Goal: Check status: Check status

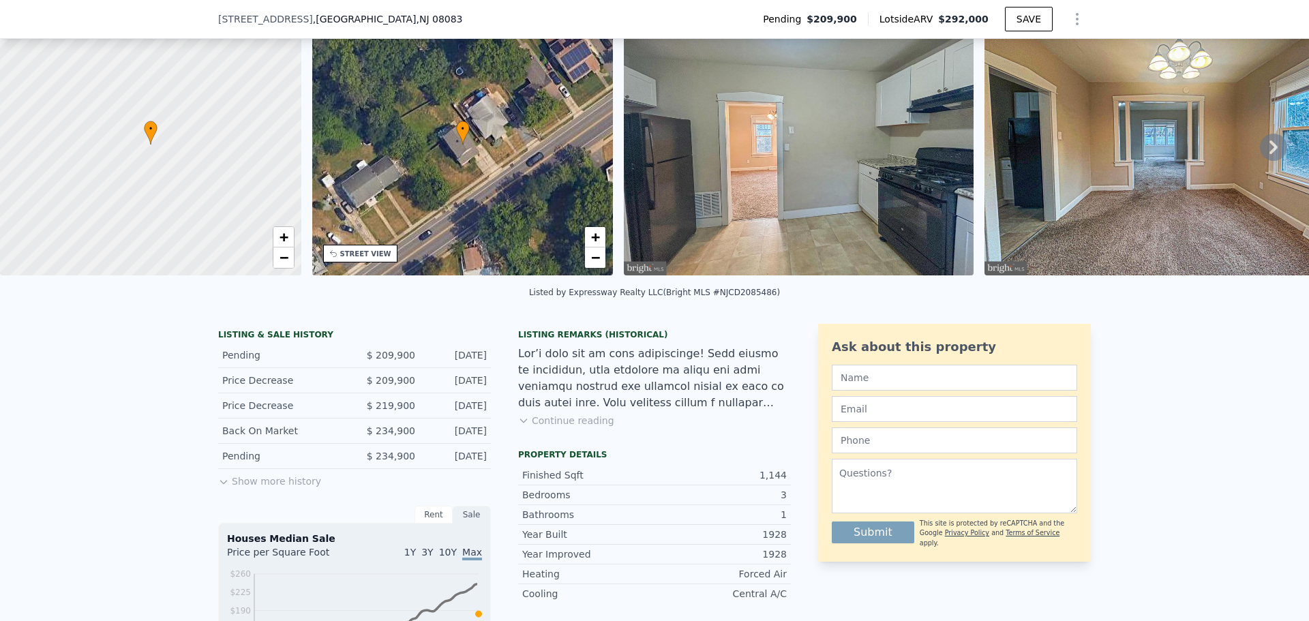
scroll to position [132, 0]
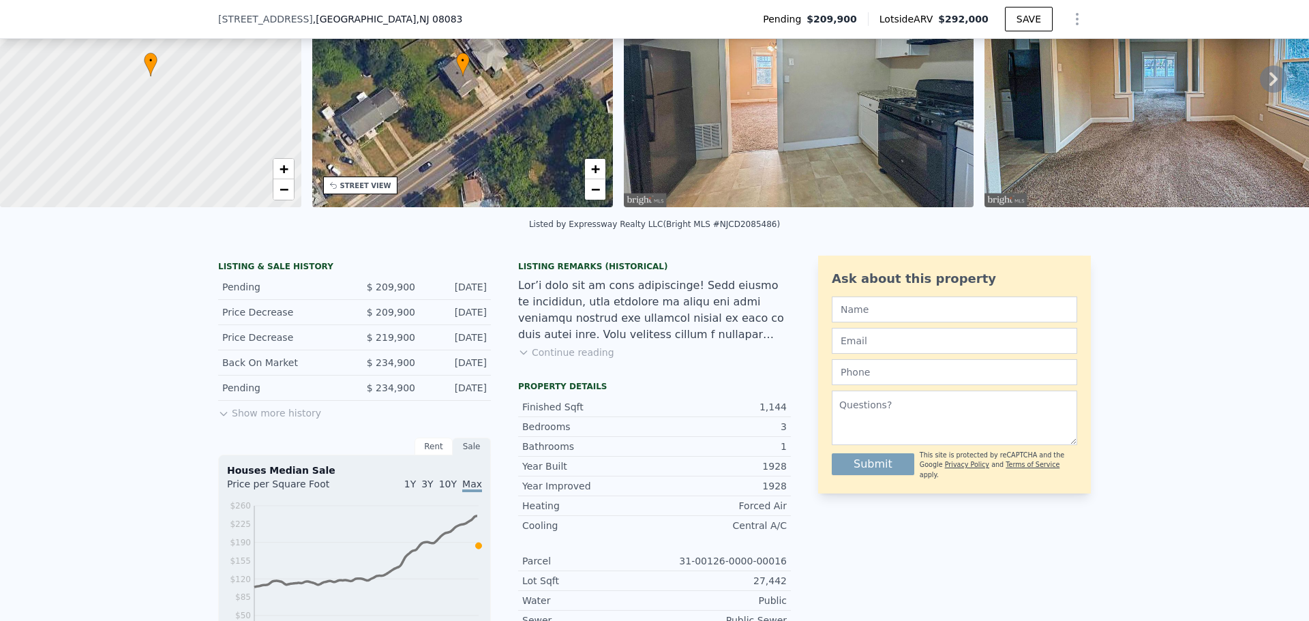
click at [271, 420] on button "Show more history" at bounding box center [269, 410] width 103 height 19
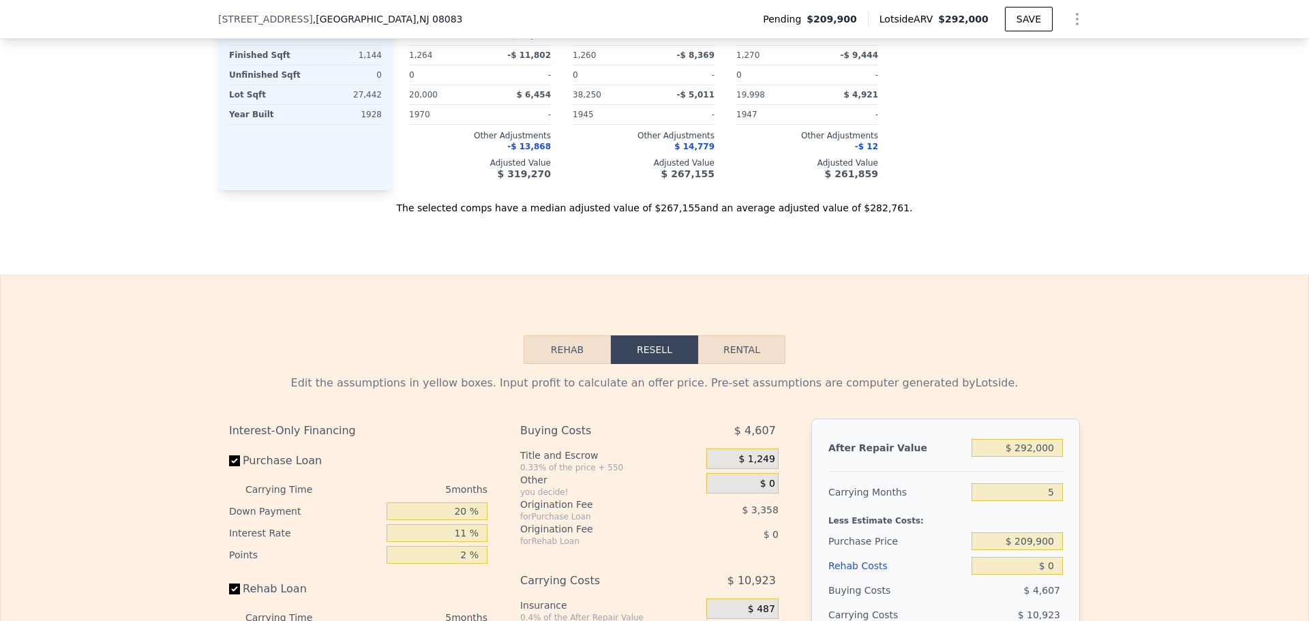
scroll to position [1563, 0]
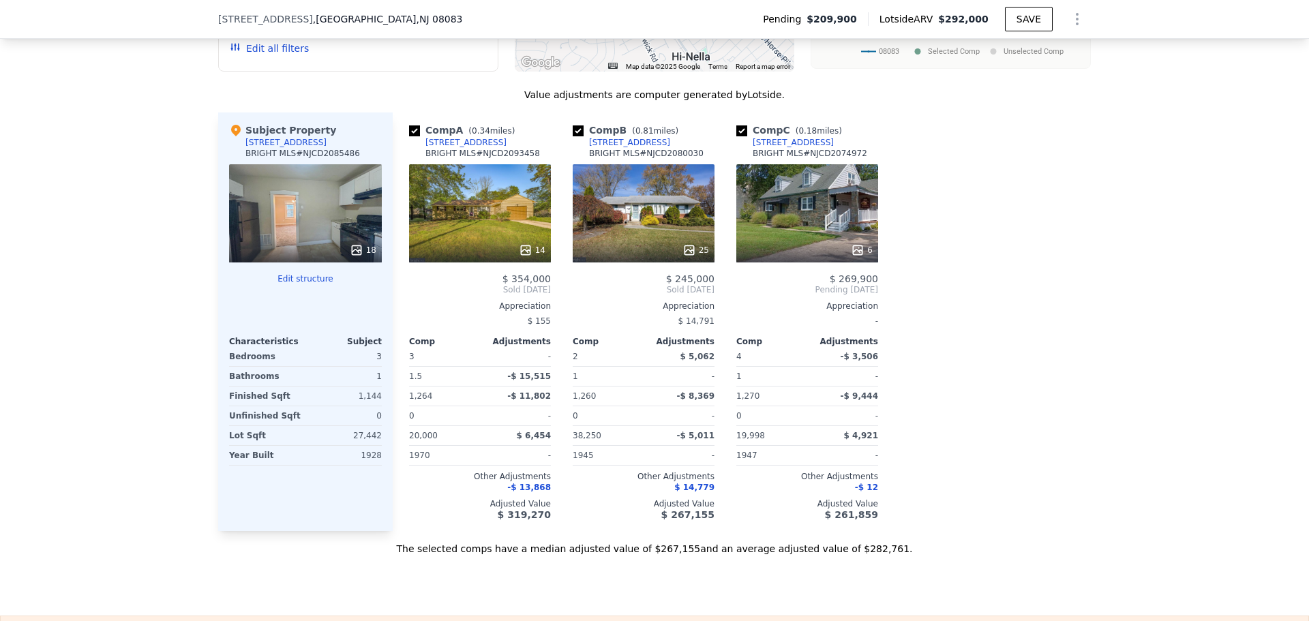
click at [573, 136] on input "checkbox" at bounding box center [578, 130] width 11 height 11
checkbox input "false"
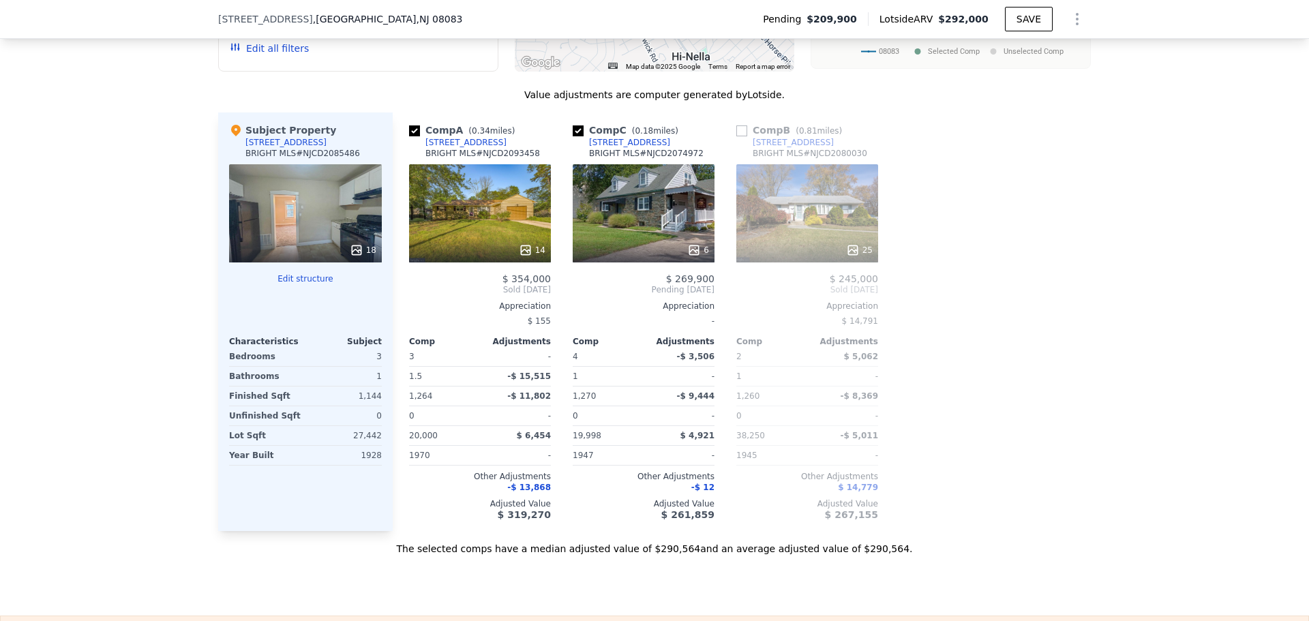
click at [573, 136] on input "checkbox" at bounding box center [578, 130] width 11 height 11
checkbox input "false"
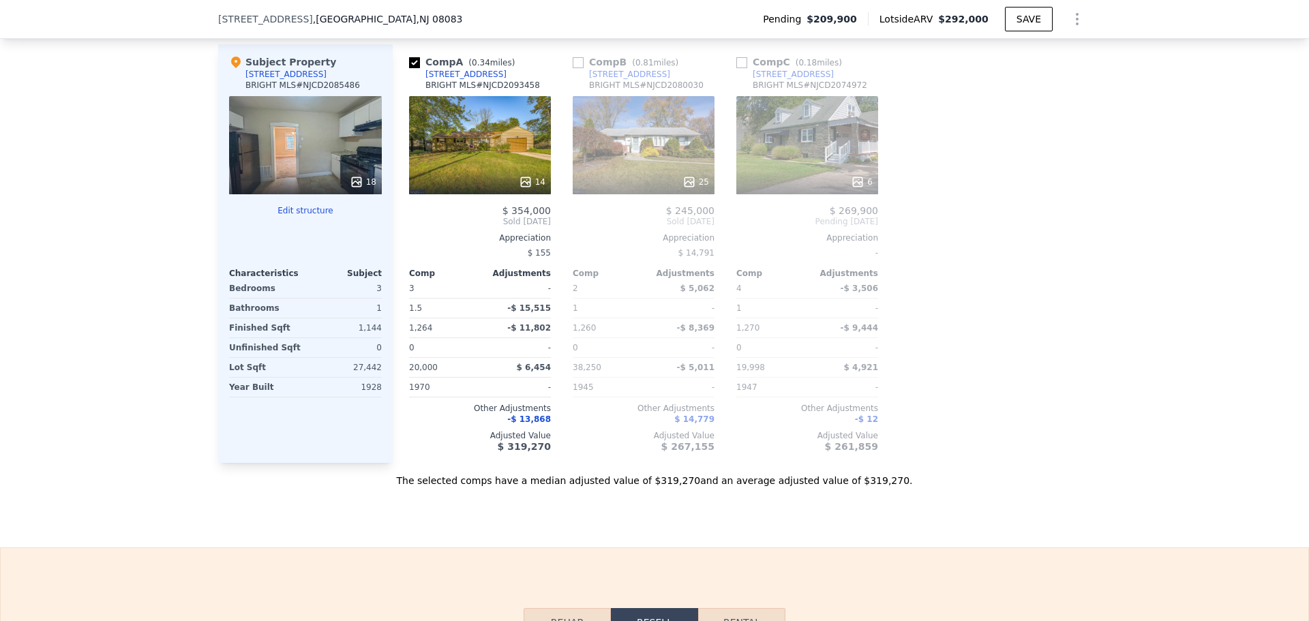
scroll to position [1700, 0]
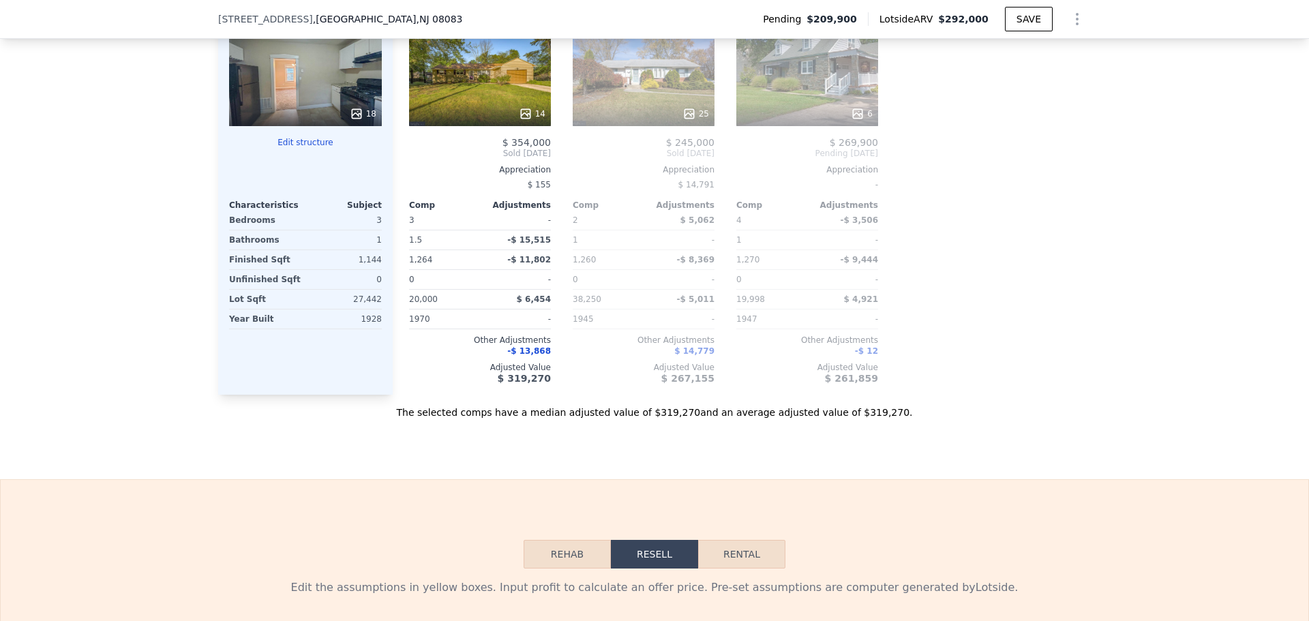
click at [536, 356] on span "-$ 13,868" at bounding box center [529, 351] width 44 height 10
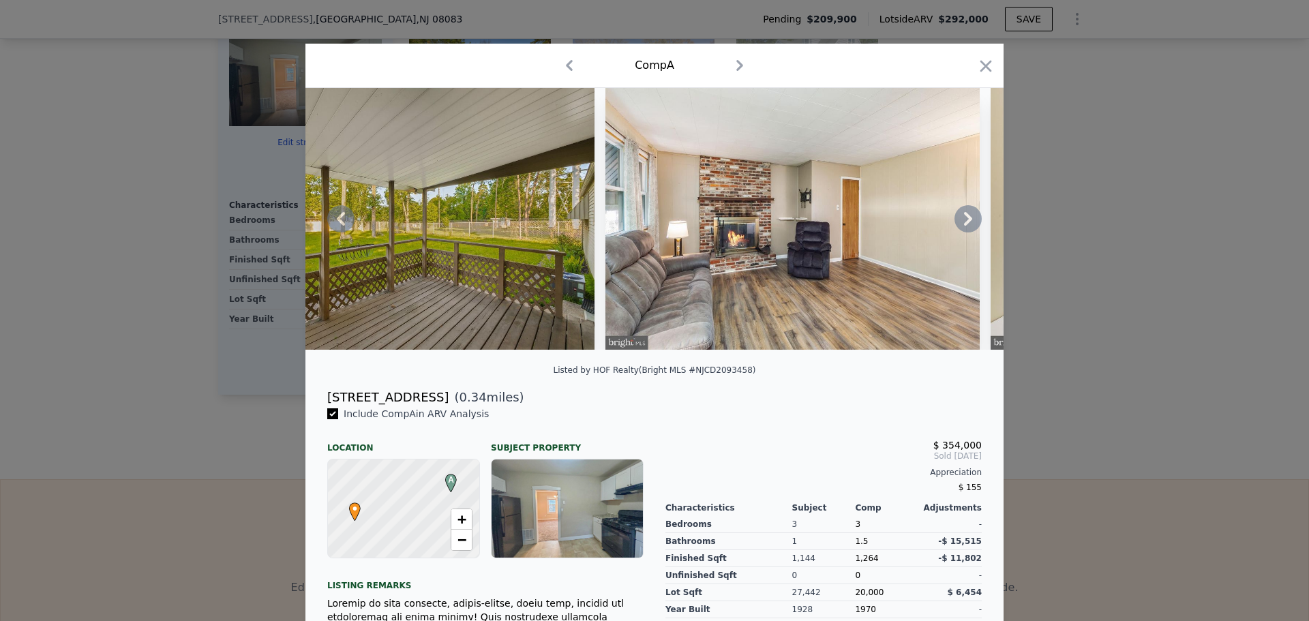
checkbox input "true"
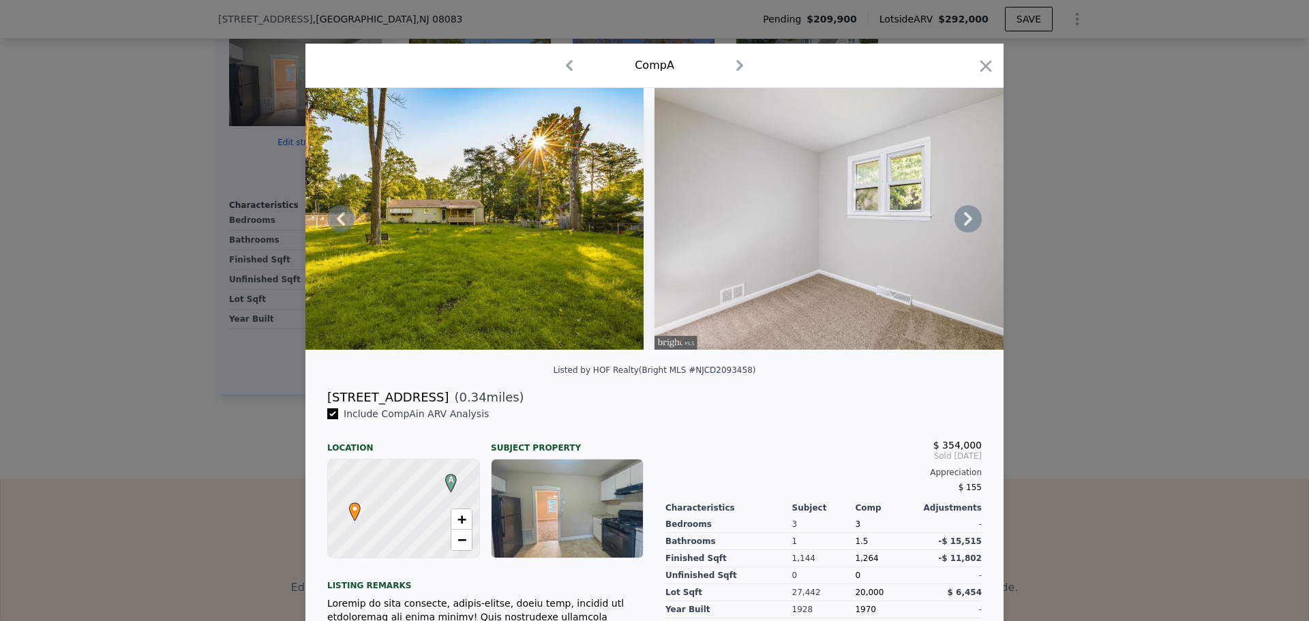
scroll to position [0, 4687]
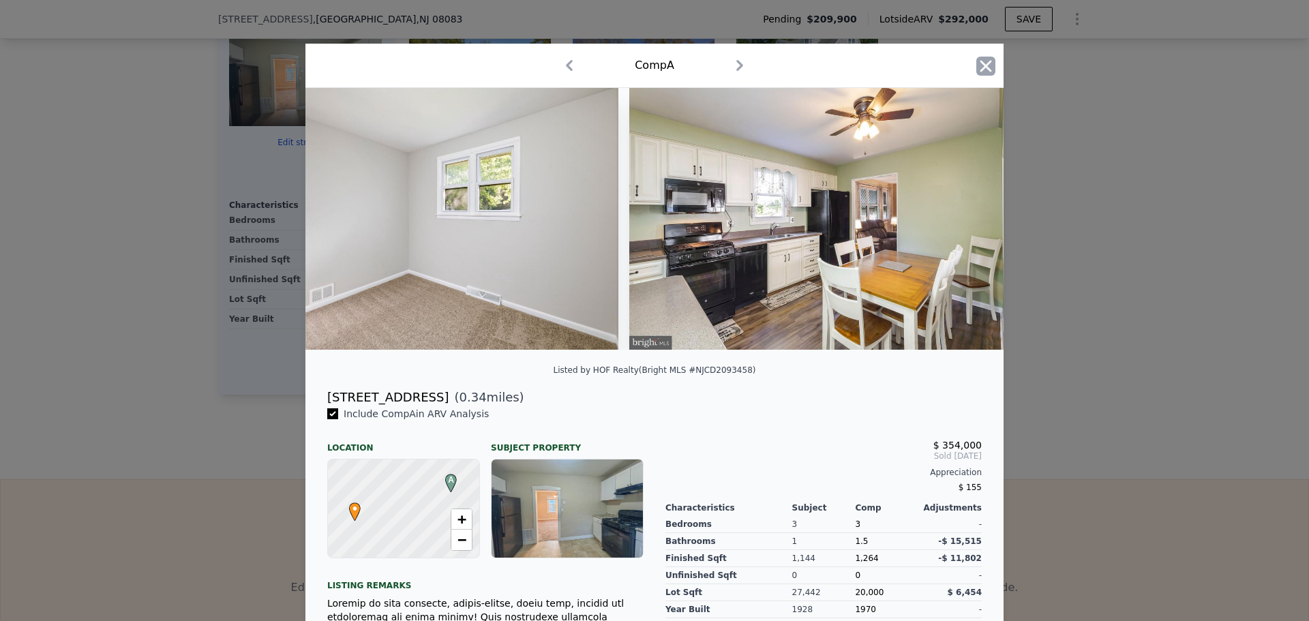
click at [986, 63] on icon "button" at bounding box center [985, 66] width 19 height 19
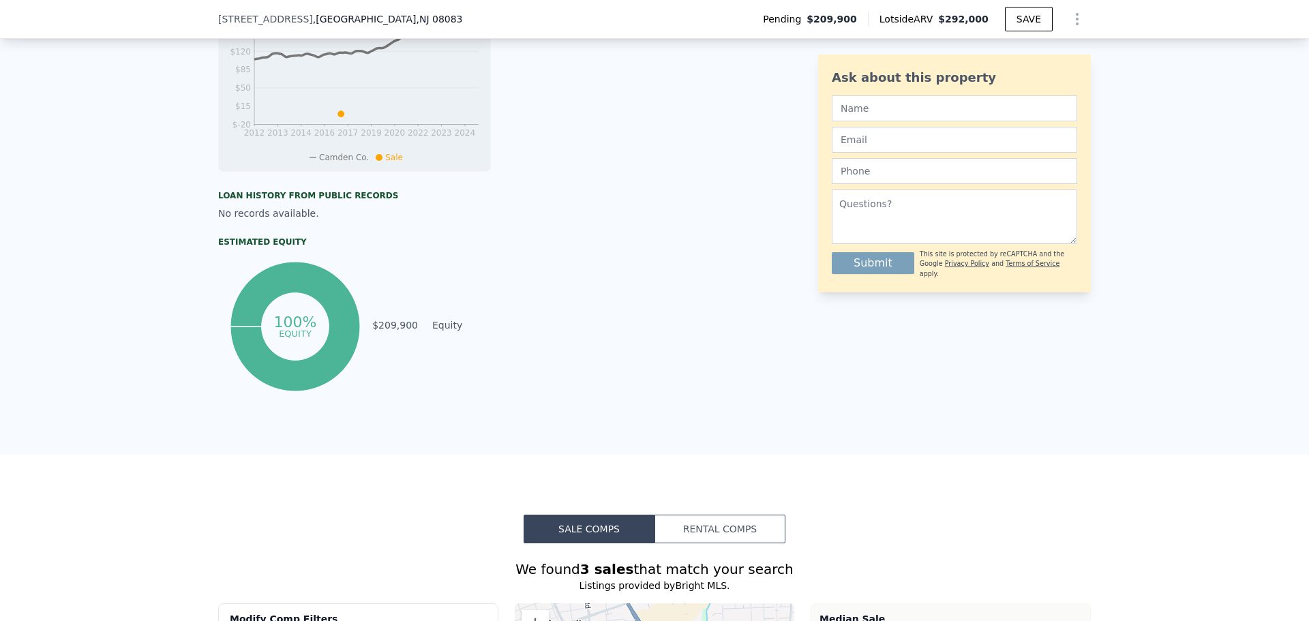
scroll to position [745, 0]
